Goal: Obtain resource: Obtain resource

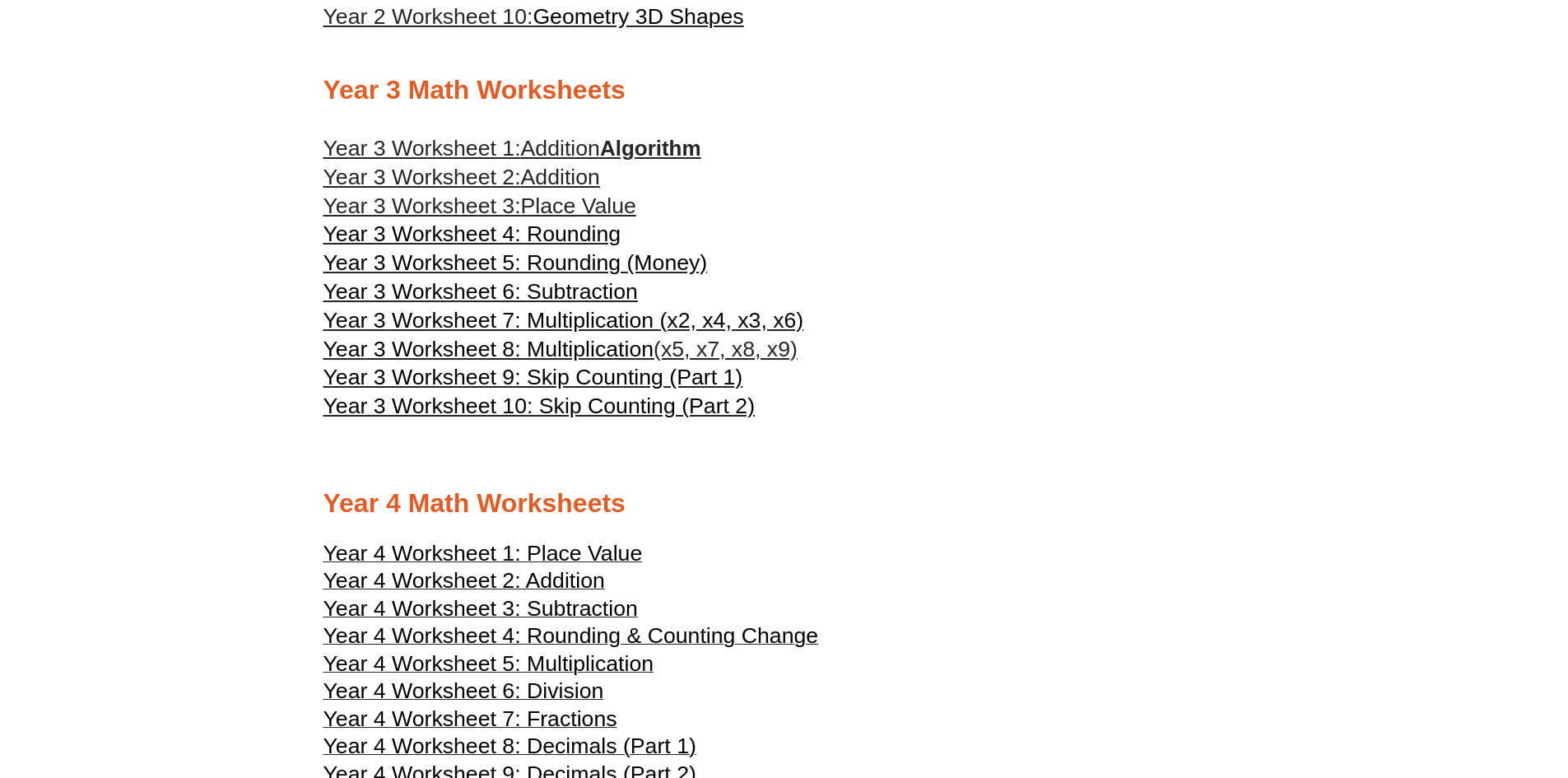
click at [586, 263] on span "Year 3 Worksheet 5: Rounding (Money)" at bounding box center [515, 262] width 384 height 25
click at [669, 316] on span "Year 3 Worksheet 7: Multiplication (x2, x4, x3, x6)" at bounding box center [564, 320] width 481 height 25
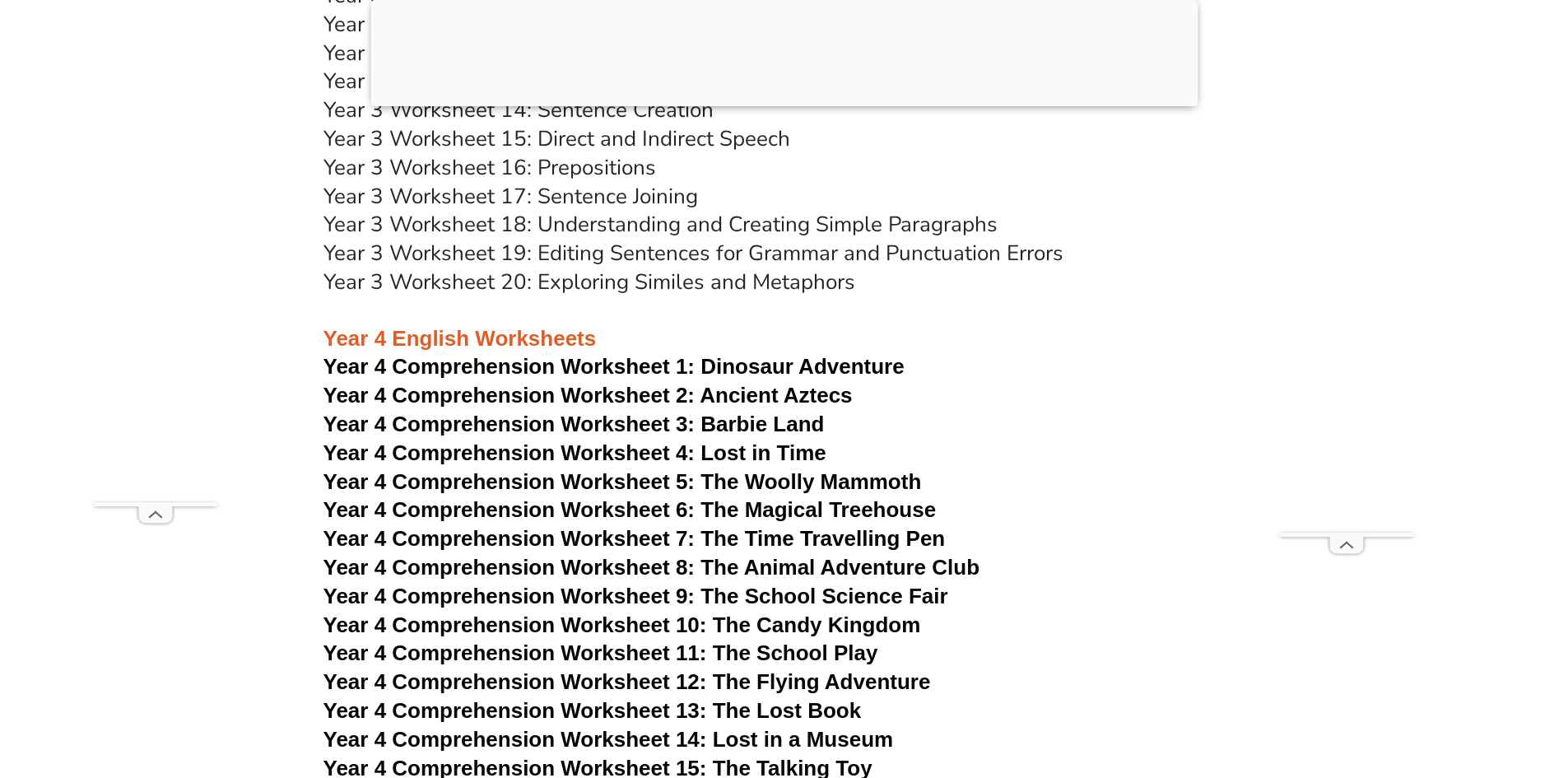
scroll to position [6504, 0]
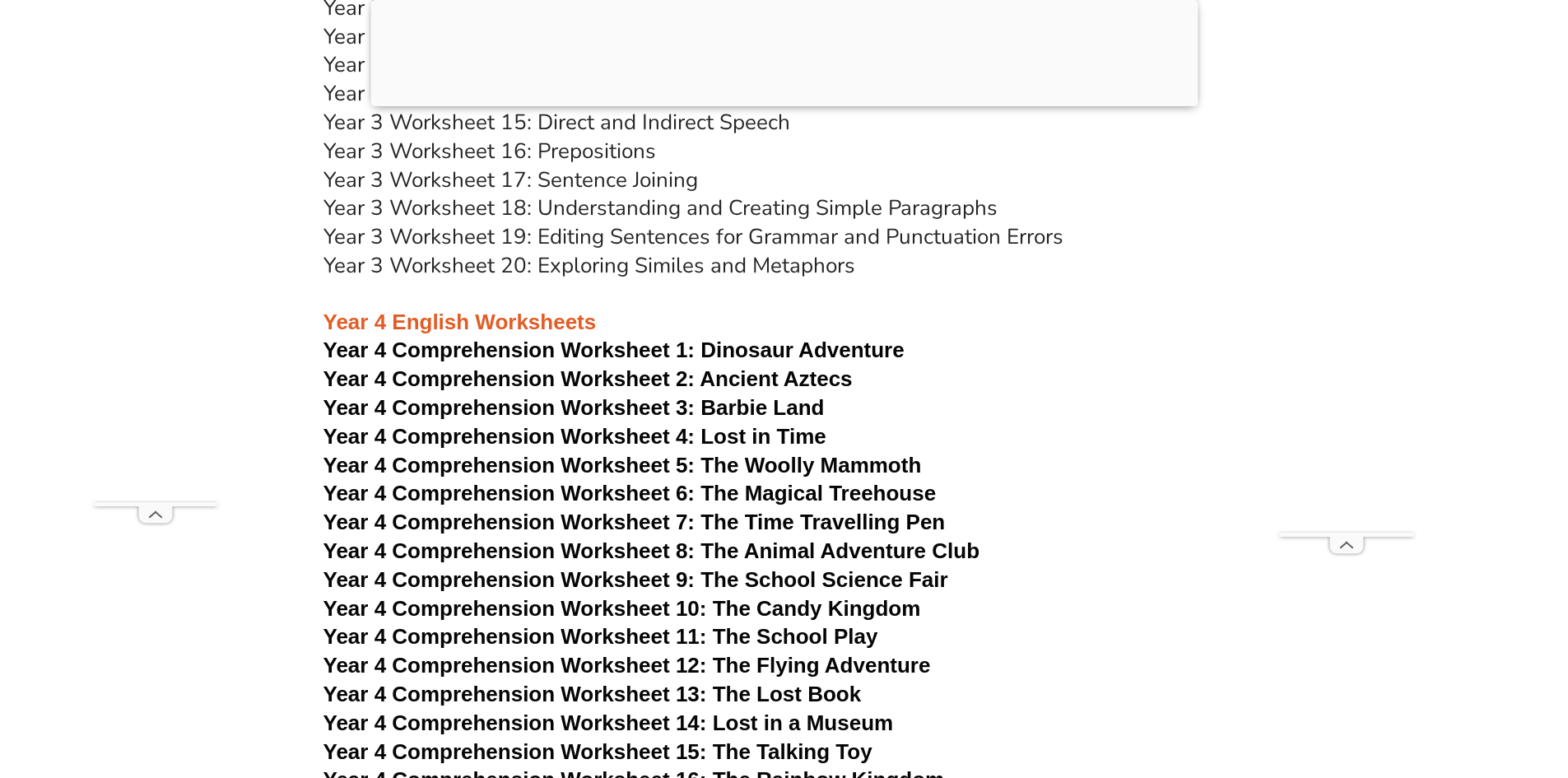
click at [820, 344] on span "Dinosaur Adventure" at bounding box center [802, 349] width 204 height 25
click at [626, 375] on span "Year 4 Comprehension Worksheet 2: Ancient Aztecs" at bounding box center [588, 378] width 530 height 25
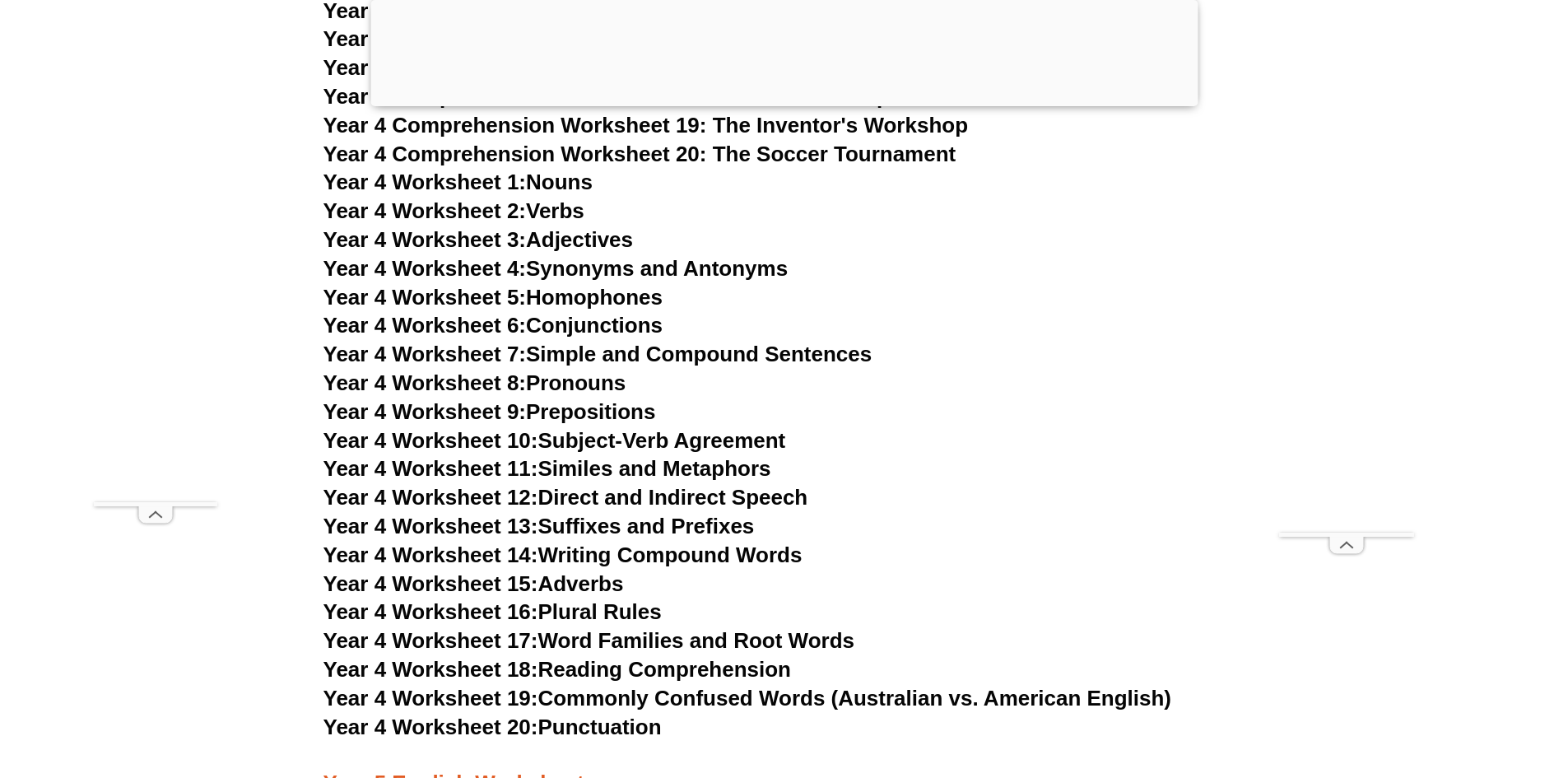
scroll to position [7657, 0]
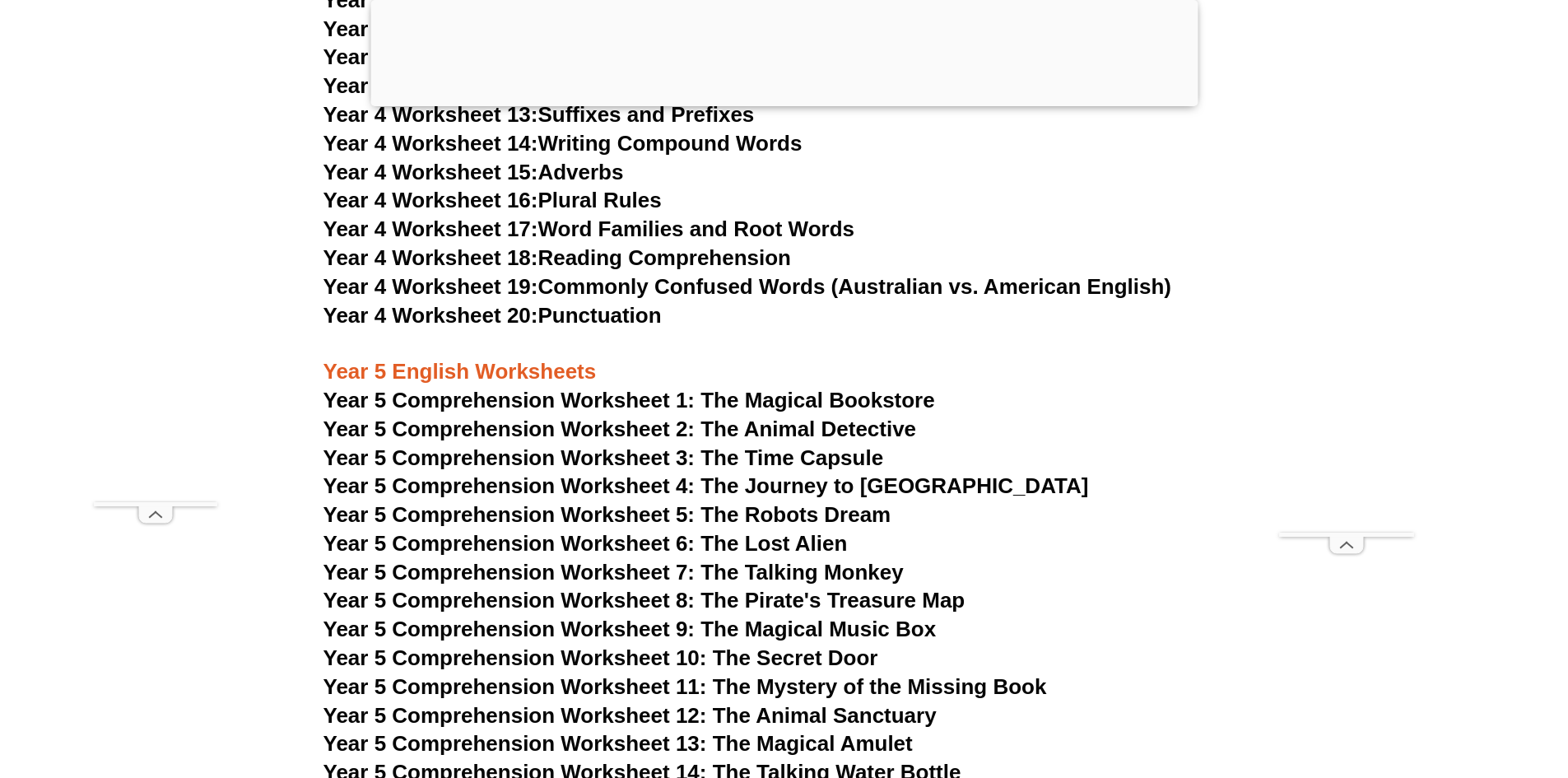
click at [891, 401] on span "Year 5 Comprehension Worksheet 1: The Magical Bookstore" at bounding box center [629, 400] width 612 height 25
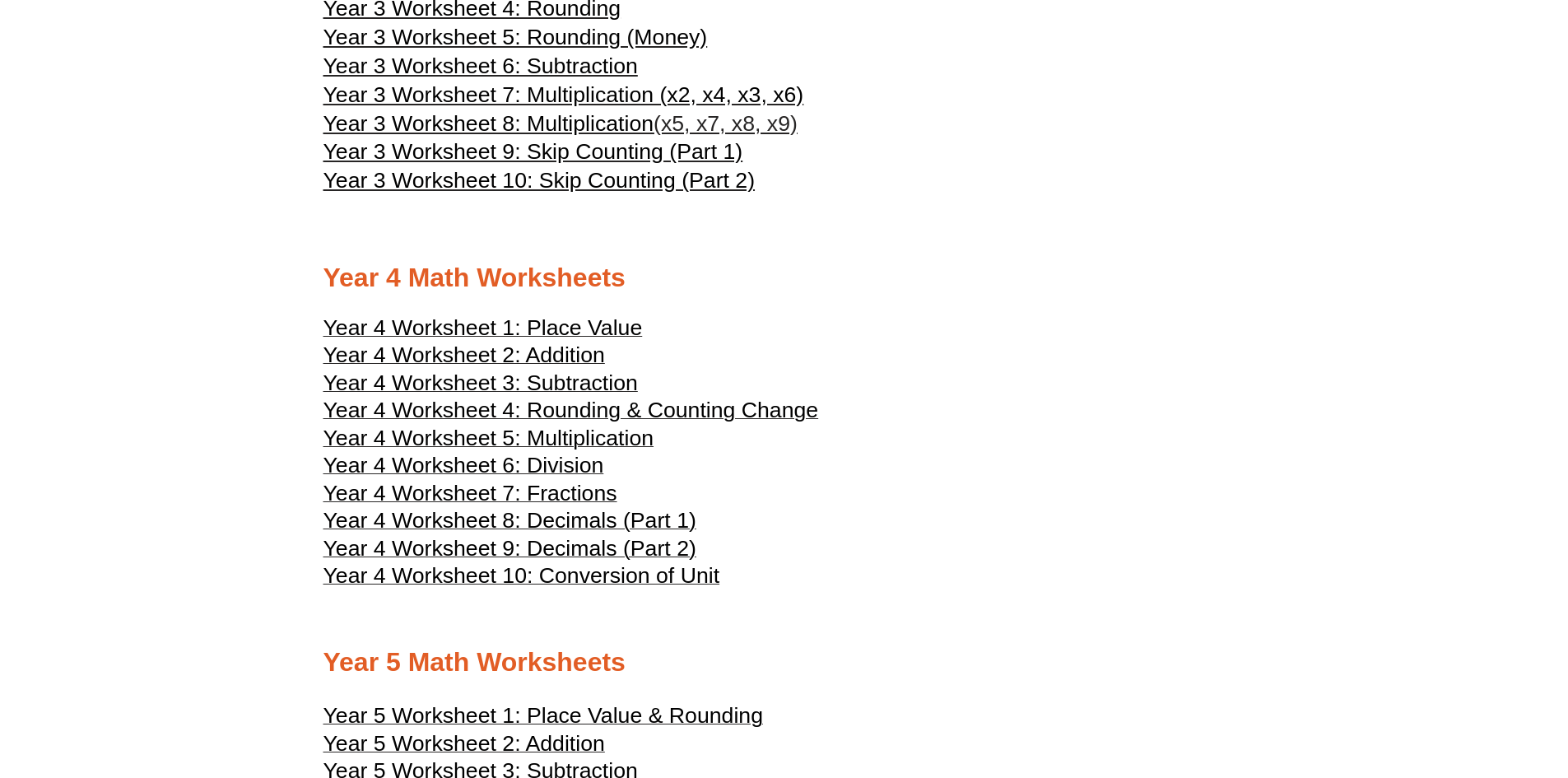
scroll to position [2052, 0]
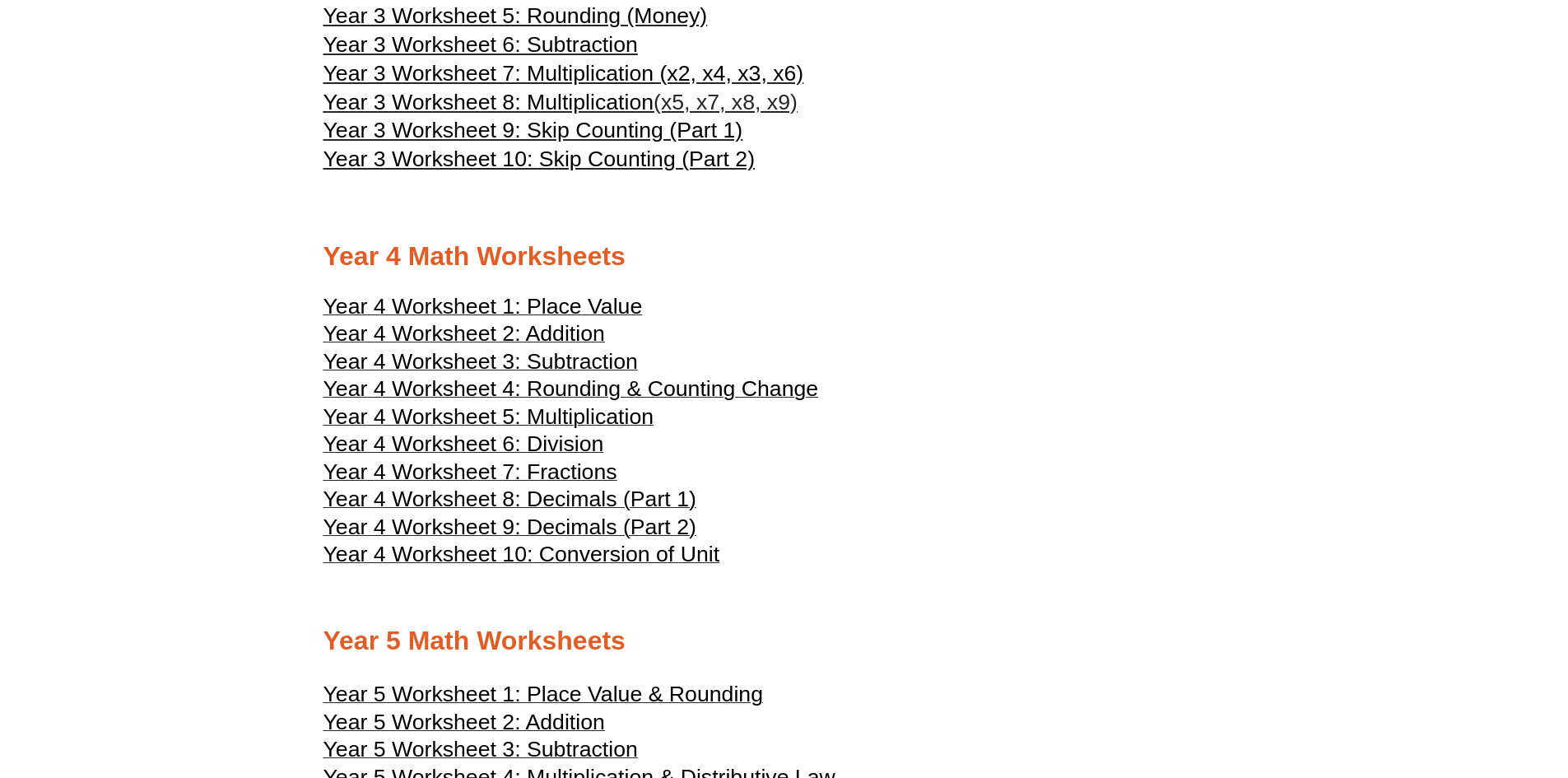
click at [574, 389] on span "Year 4 Worksheet 4: Rounding & Counting Change" at bounding box center [571, 389] width 495 height 25
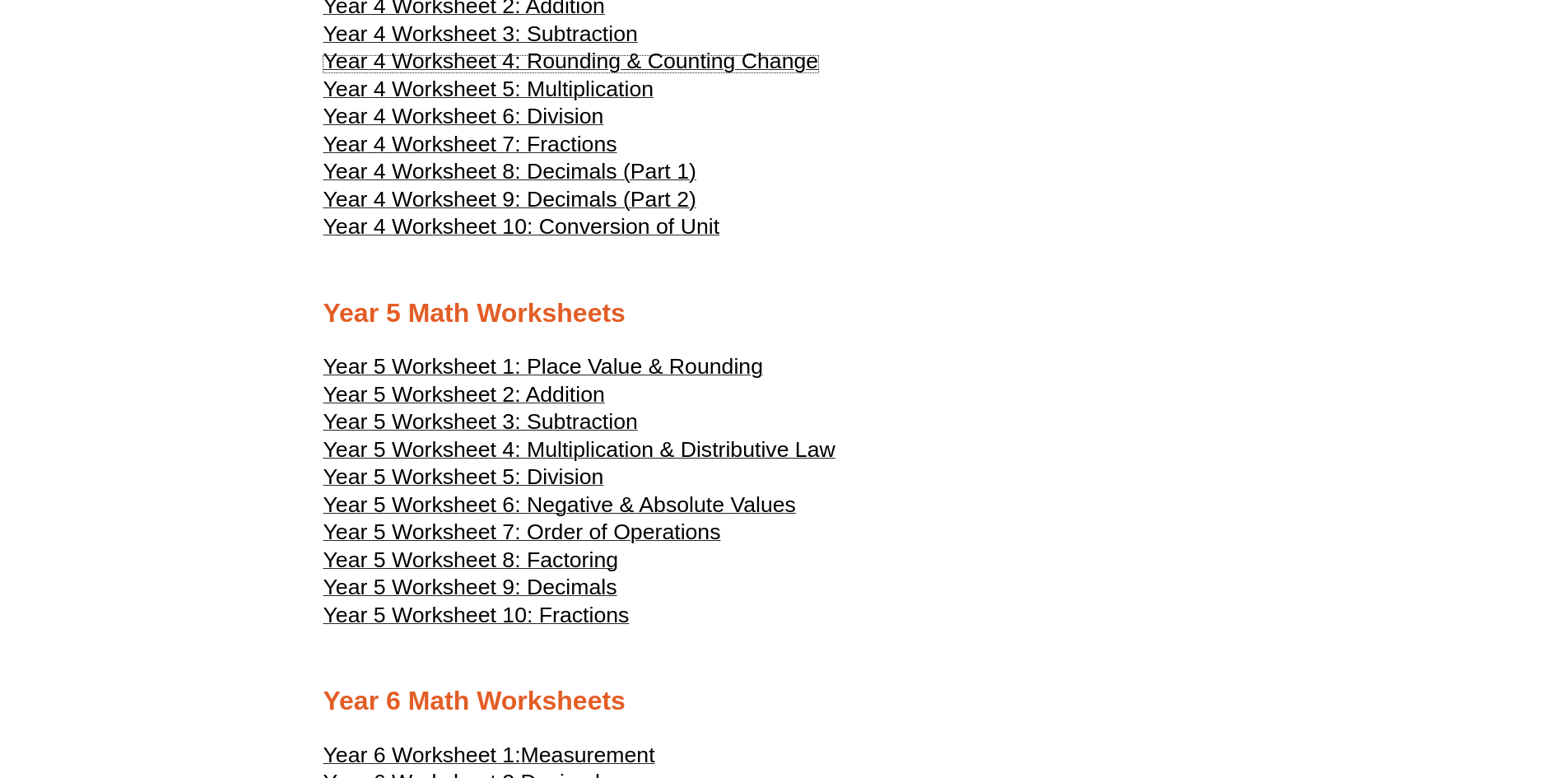
scroll to position [2382, 0]
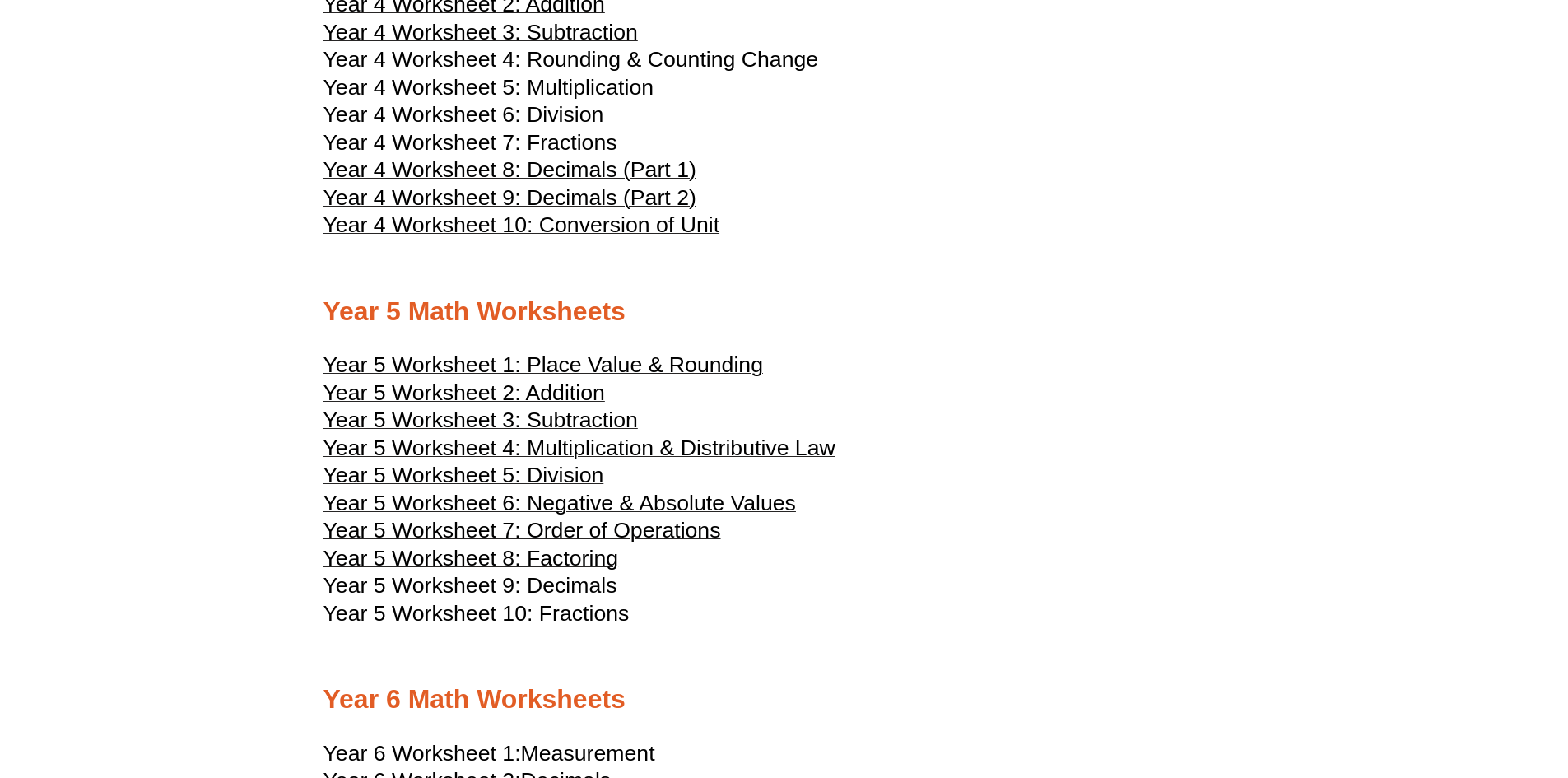
click at [748, 448] on span "Year 5 Worksheet 4: Multiplication & Distributive Law" at bounding box center [579, 448] width 512 height 25
click at [595, 522] on span "Year 5 Worksheet 7: Order of Operations" at bounding box center [522, 530] width 398 height 25
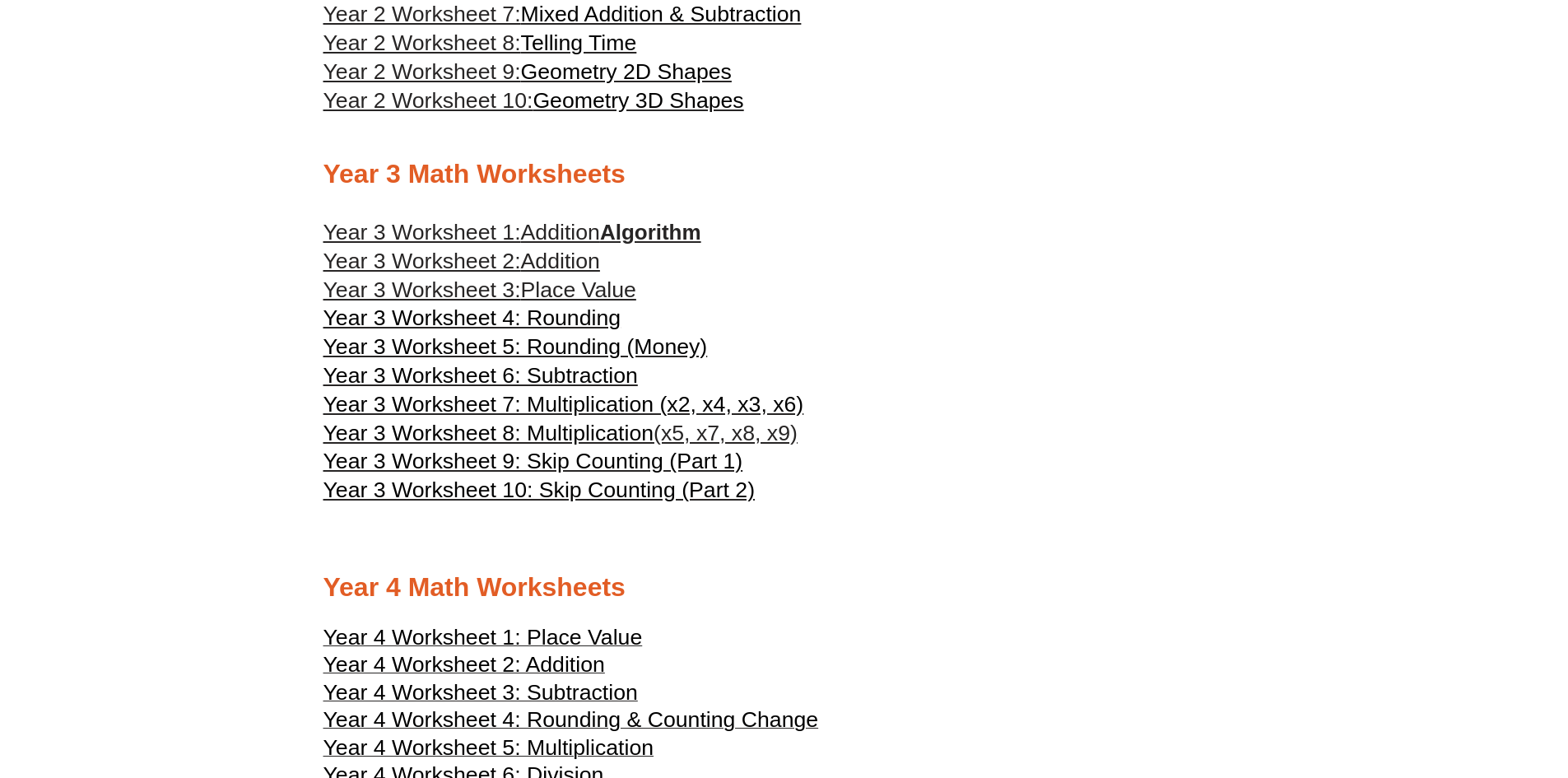
scroll to position [1723, 0]
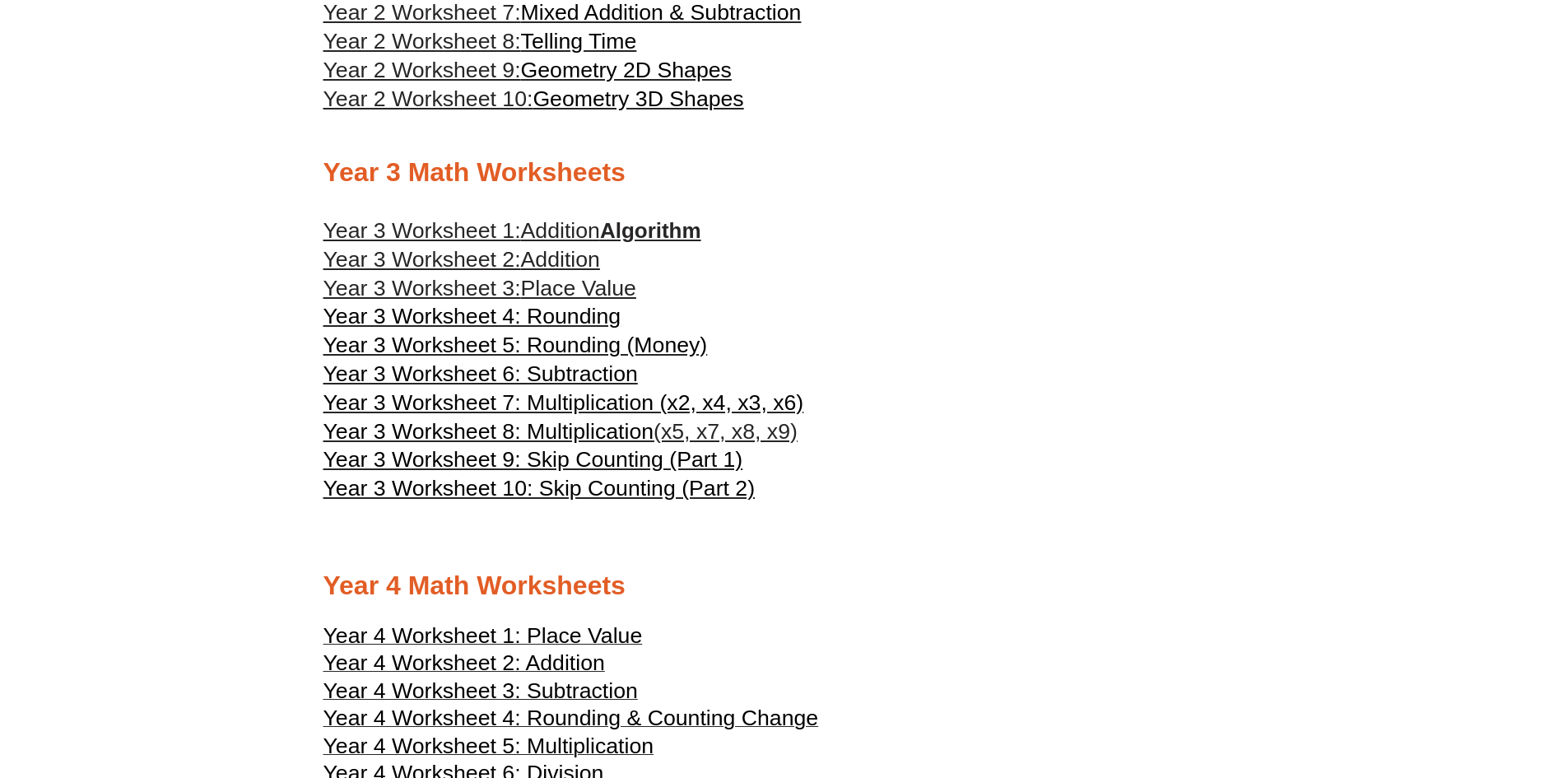
click at [606, 284] on span "Place Value" at bounding box center [578, 288] width 115 height 25
